Goal: Task Accomplishment & Management: Complete application form

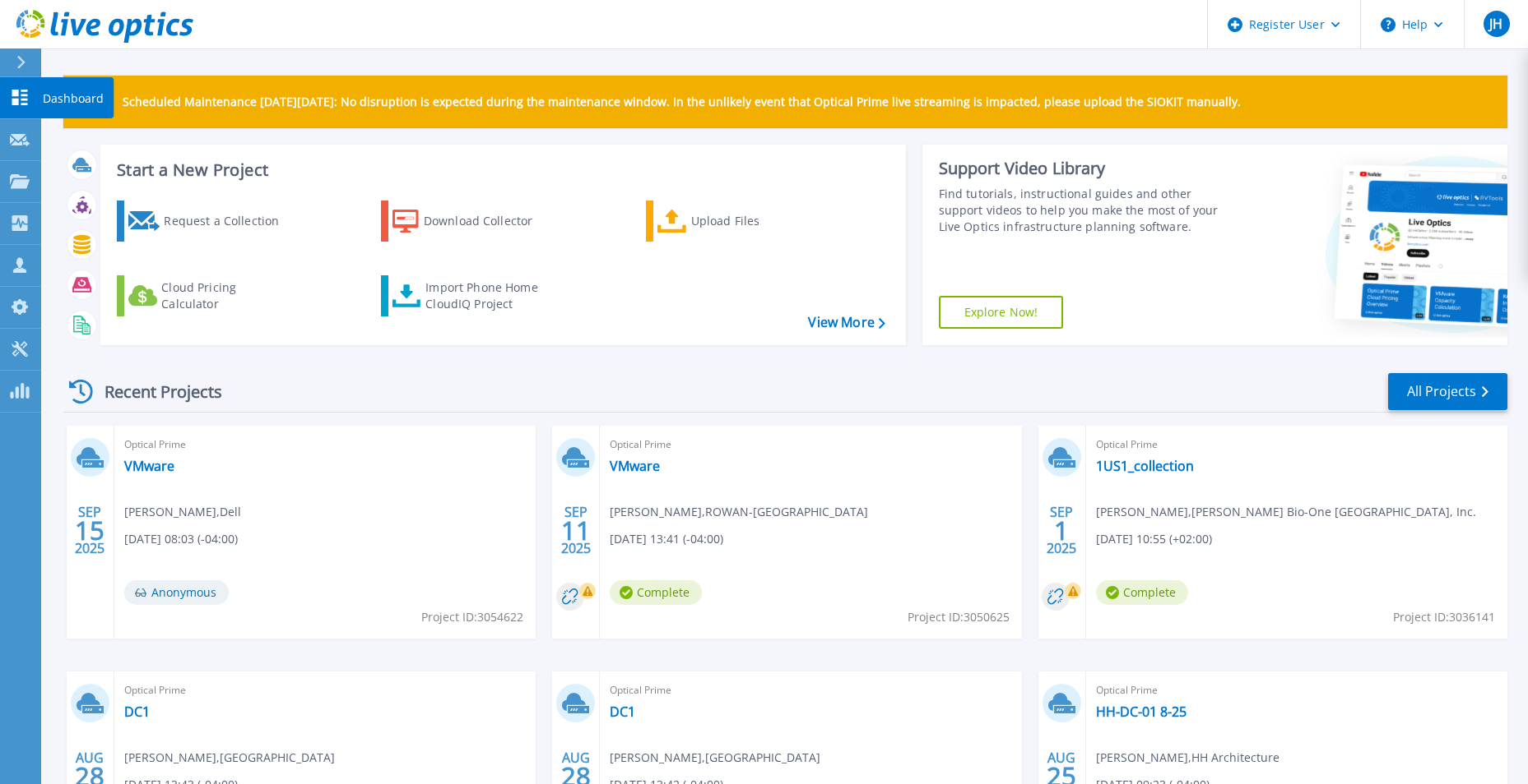
click at [28, 101] on icon at bounding box center [20, 98] width 20 height 16
click at [21, 138] on icon at bounding box center [20, 140] width 20 height 12
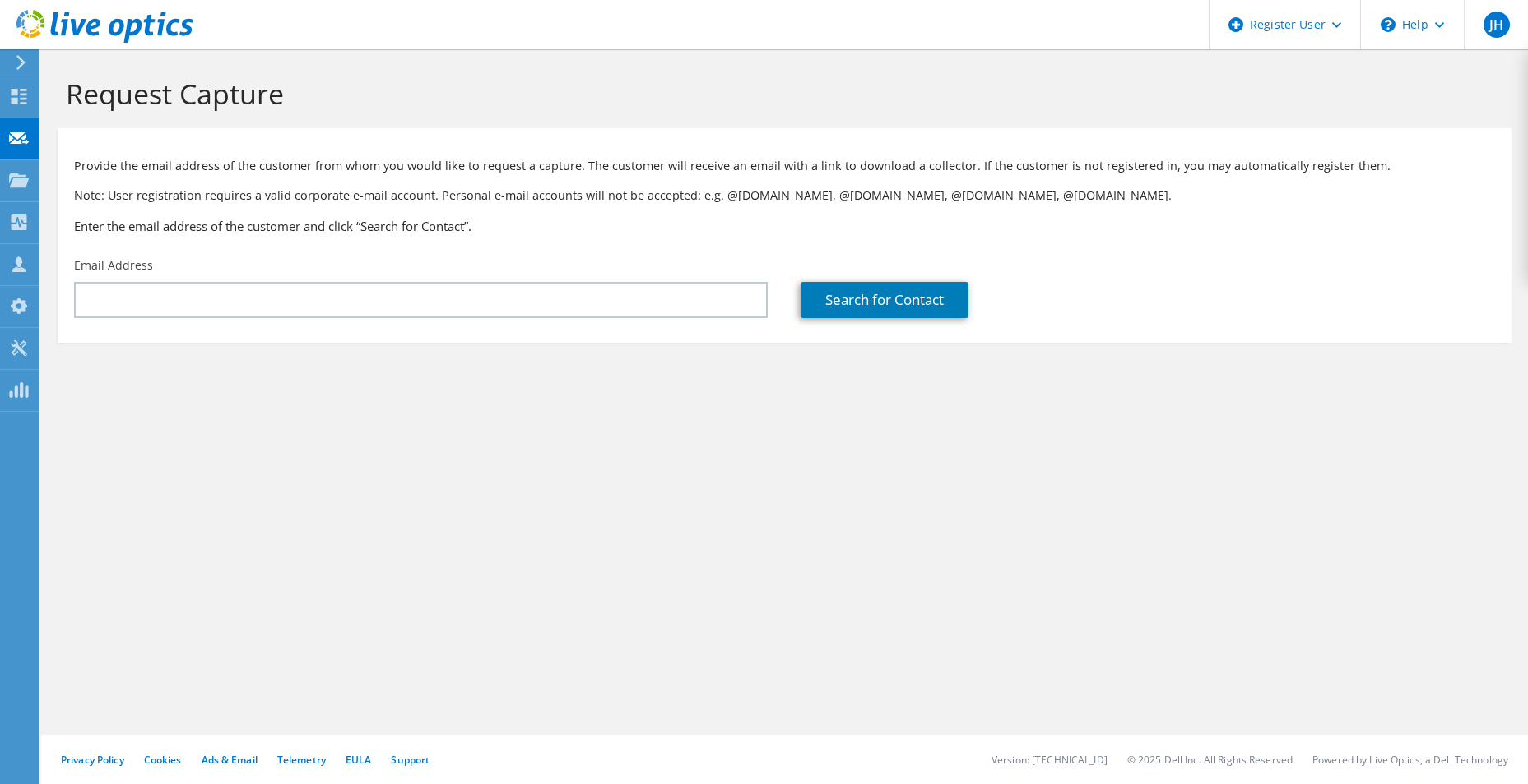
click at [136, 281] on div "Email Address" at bounding box center [421, 288] width 727 height 77
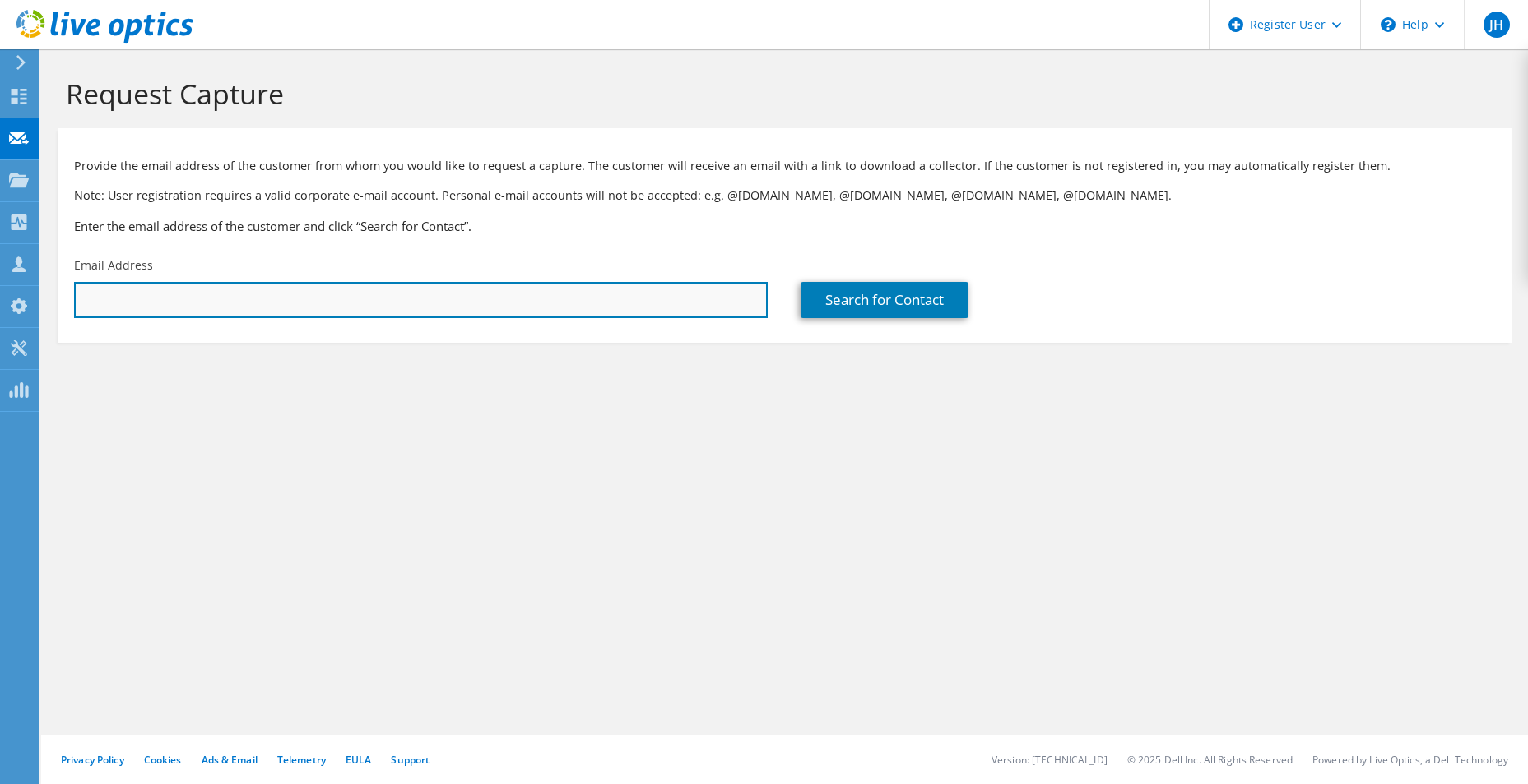
click at [126, 289] on input "text" at bounding box center [420, 300] width 694 height 36
click at [129, 296] on input "text" at bounding box center [420, 300] width 694 height 36
paste input "fwknobloch@johnstoncc.edu"
type input "fwknobloch@johnstoncc.edu"
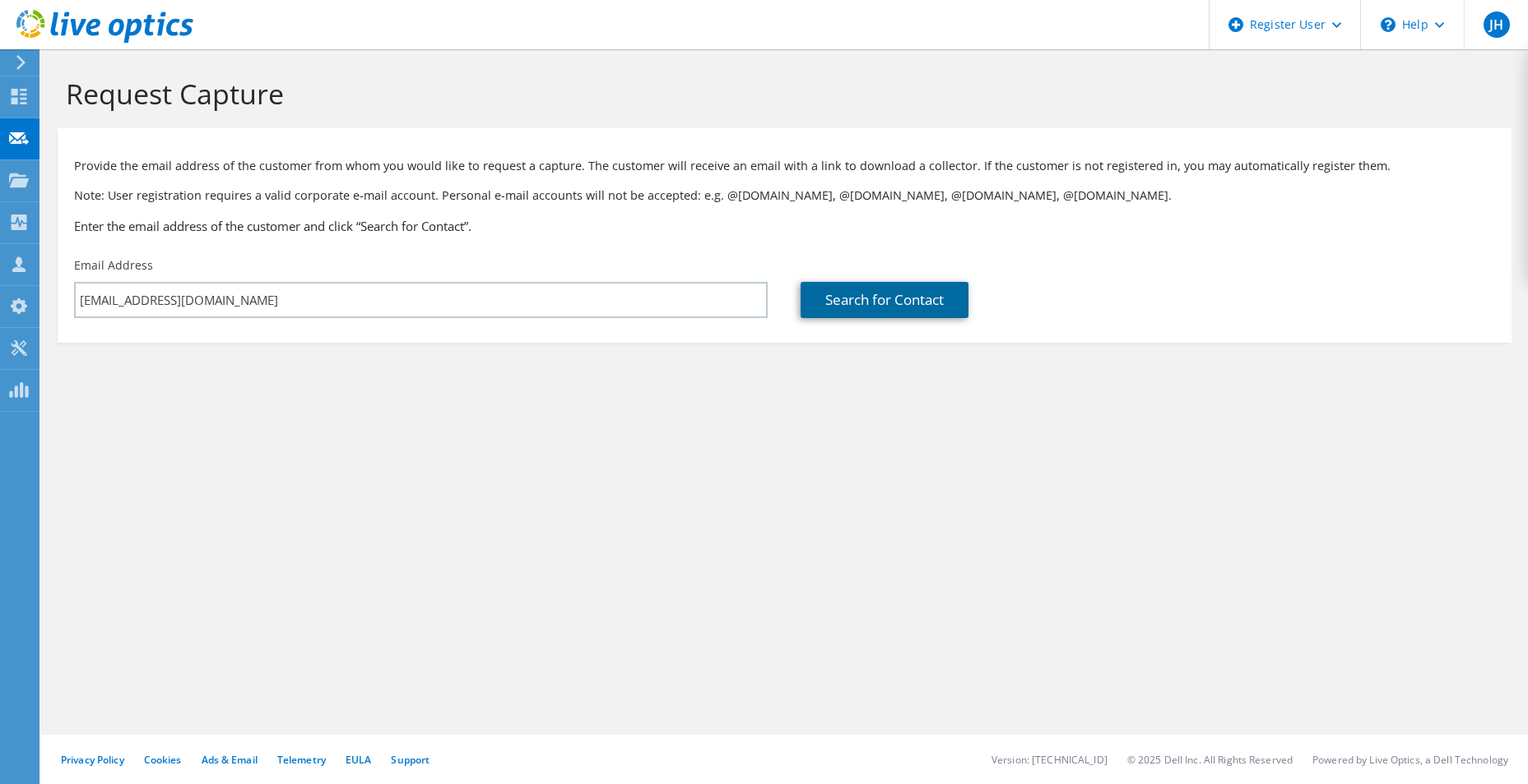
click at [898, 291] on link "Search for Contact" at bounding box center [884, 300] width 168 height 36
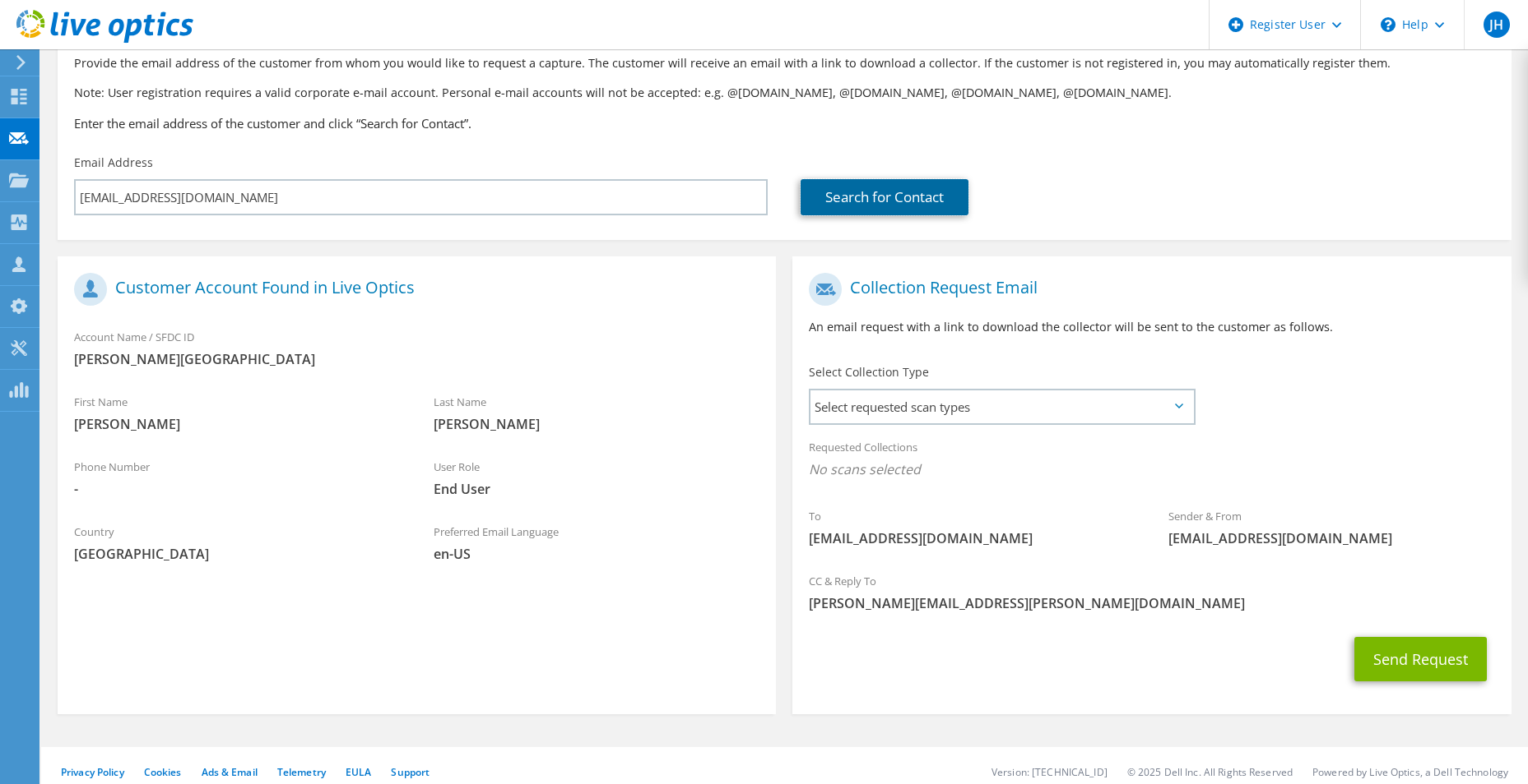
scroll to position [115, 0]
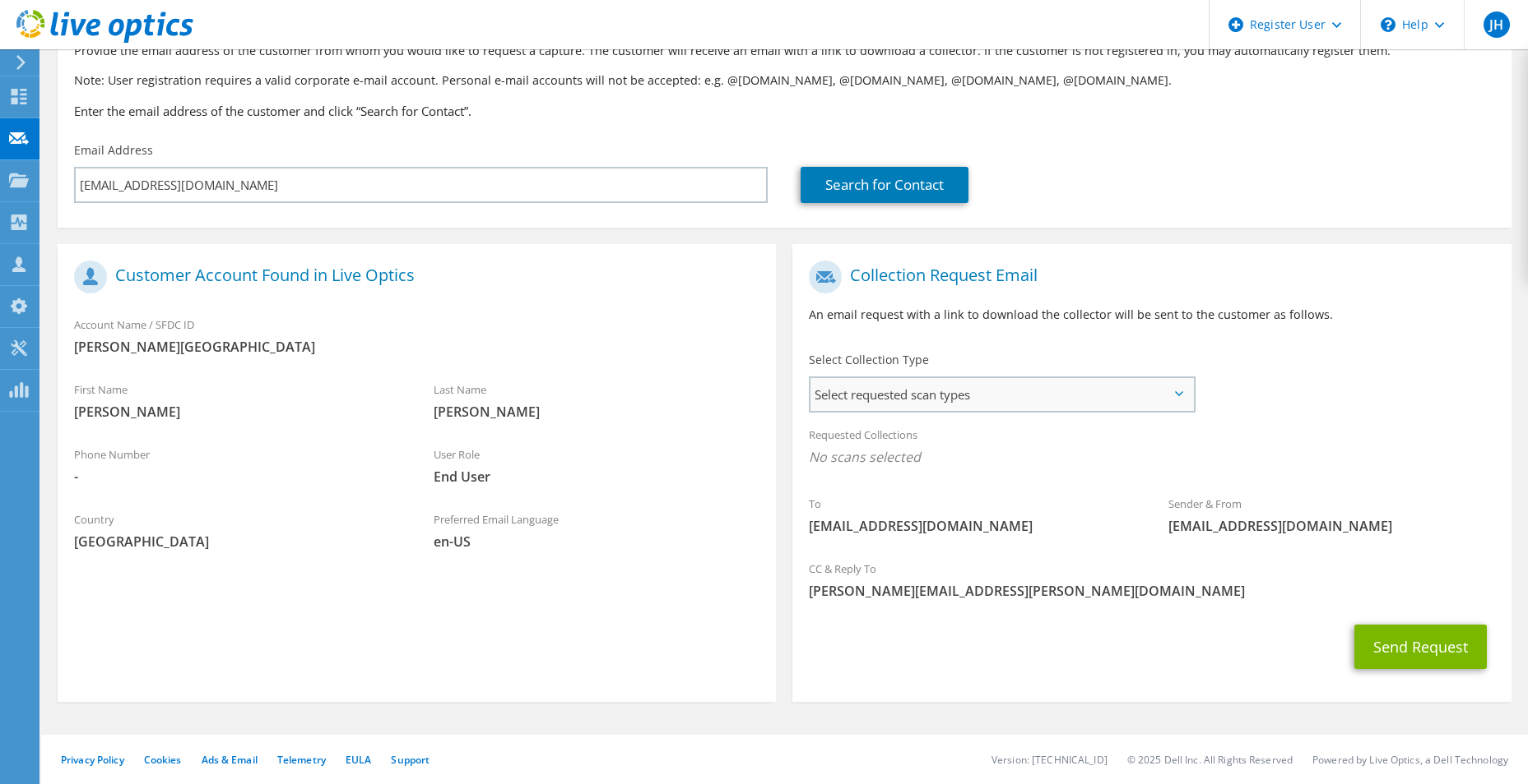
click at [986, 393] on span "Select requested scan types" at bounding box center [1001, 394] width 383 height 33
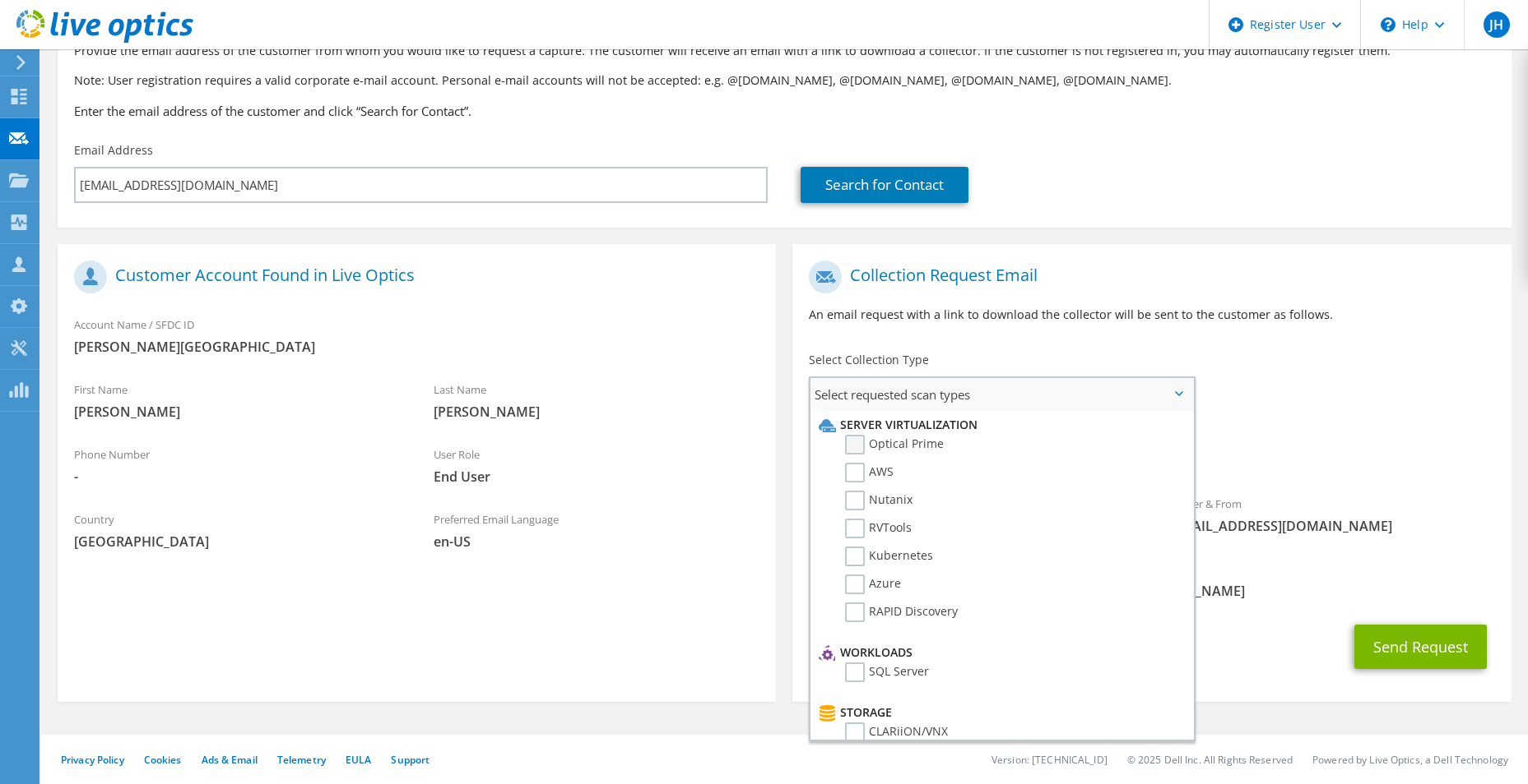
click at [856, 454] on label "Optical Prime" at bounding box center [894, 445] width 99 height 20
click at [0, 0] on input "Optical Prime" at bounding box center [0, 0] width 0 height 0
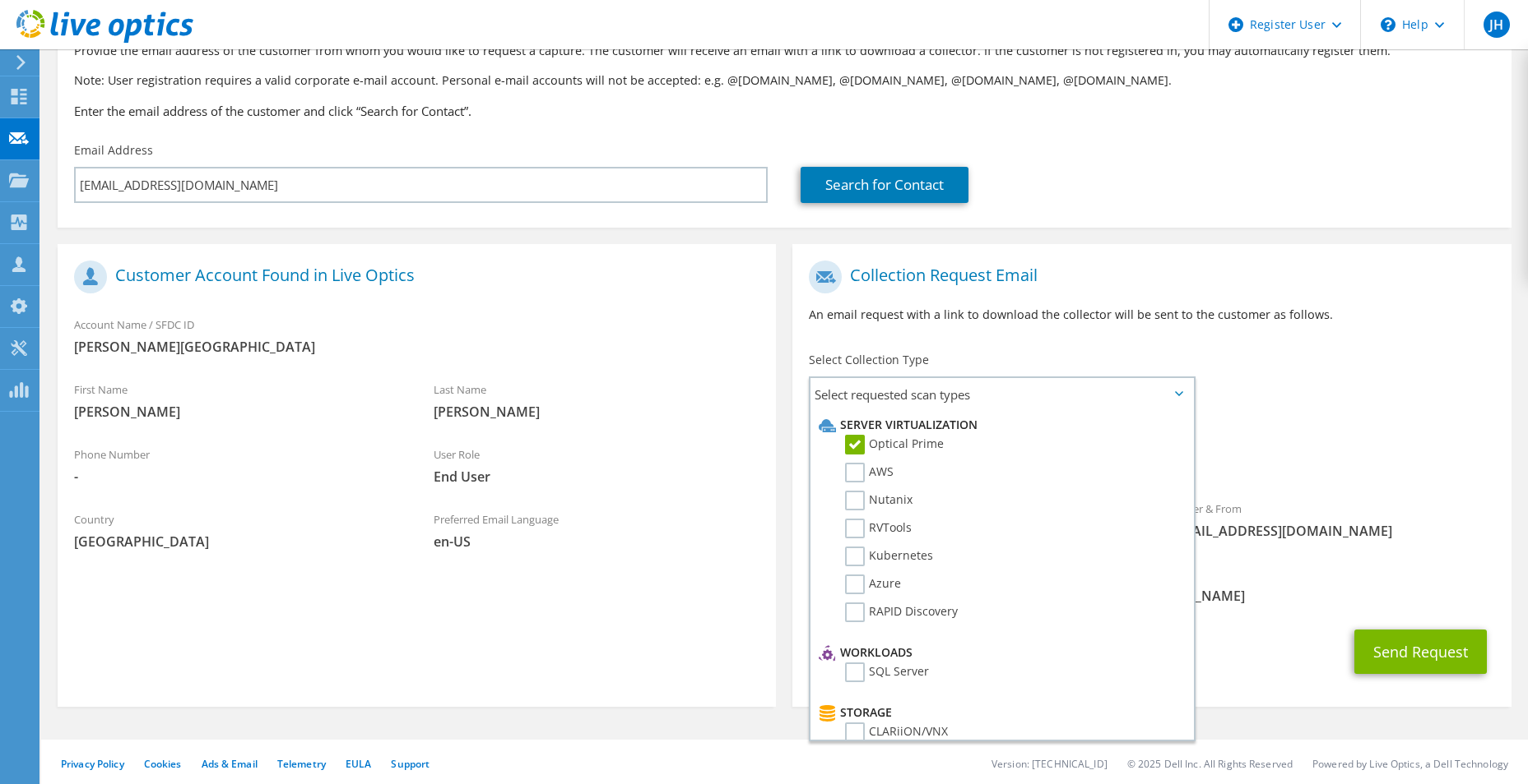
click at [1304, 383] on div "To fwknobloch@johnstoncc.edu Sender & From liveoptics@liveoptics.com" at bounding box center [1151, 404] width 718 height 305
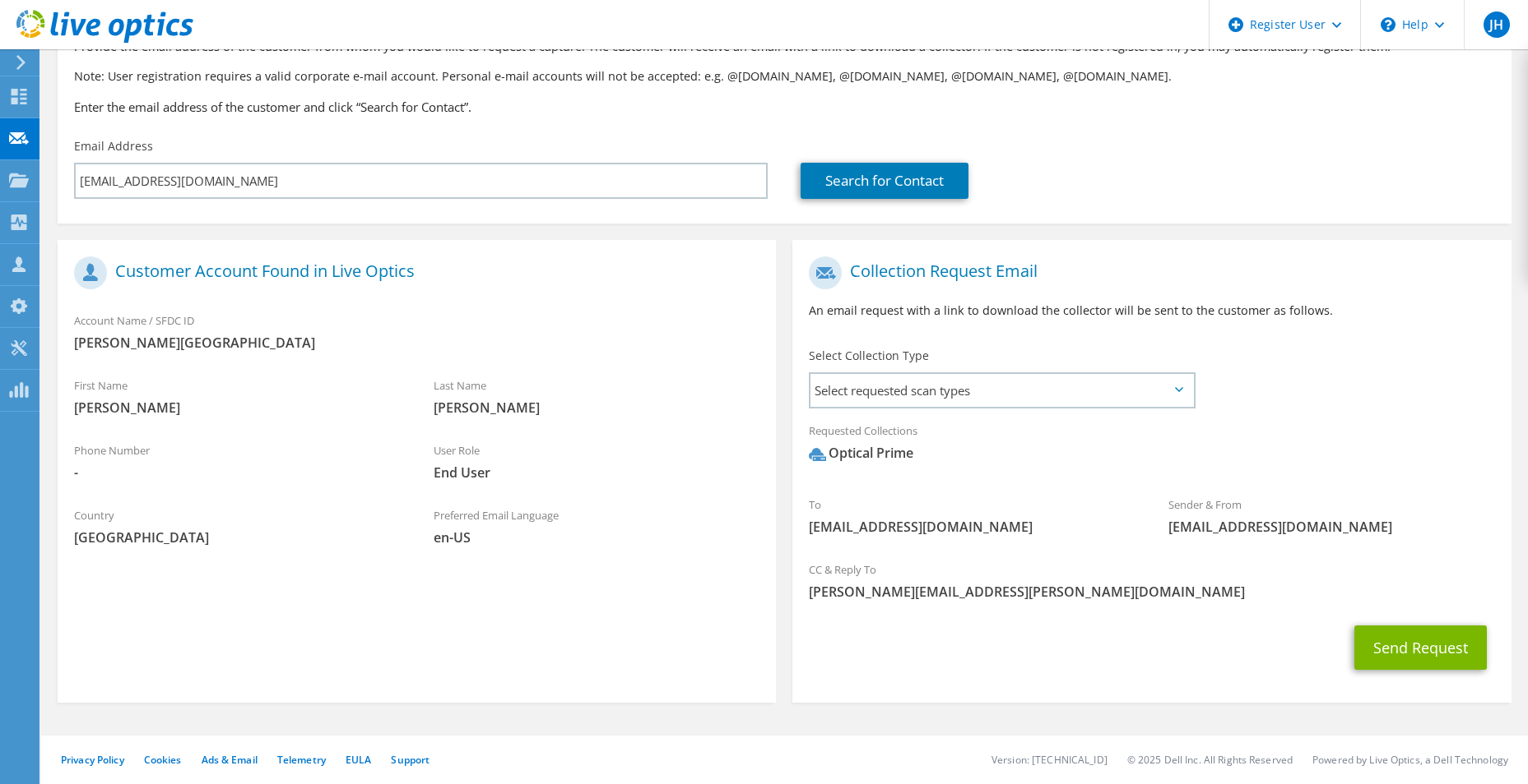
scroll to position [120, 0]
click at [1392, 640] on button "Send Request" at bounding box center [1420, 647] width 132 height 44
click at [1039, 384] on span "Select requested scan types" at bounding box center [1001, 389] width 383 height 33
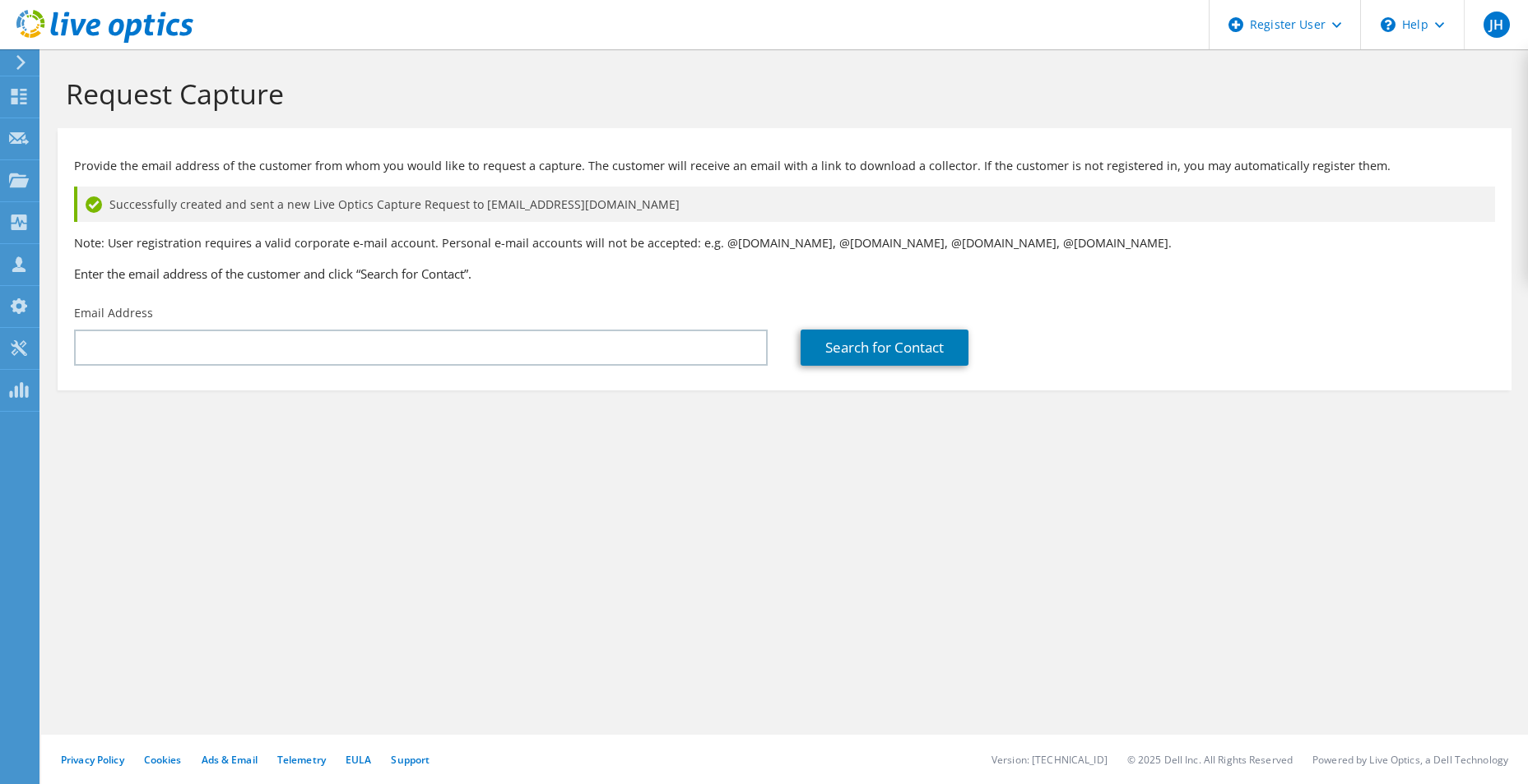
drag, startPoint x: 406, startPoint y: 113, endPoint x: 384, endPoint y: 106, distance: 23.1
click at [406, 113] on div "Request Capture" at bounding box center [784, 89] width 1470 height 79
drag, startPoint x: 285, startPoint y: 91, endPoint x: 72, endPoint y: 83, distance: 213.2
click at [72, 83] on h1 "Request Capture" at bounding box center [780, 93] width 1429 height 35
click at [489, 117] on div "Request Capture" at bounding box center [784, 89] width 1470 height 79
